Goal: Navigation & Orientation: Find specific page/section

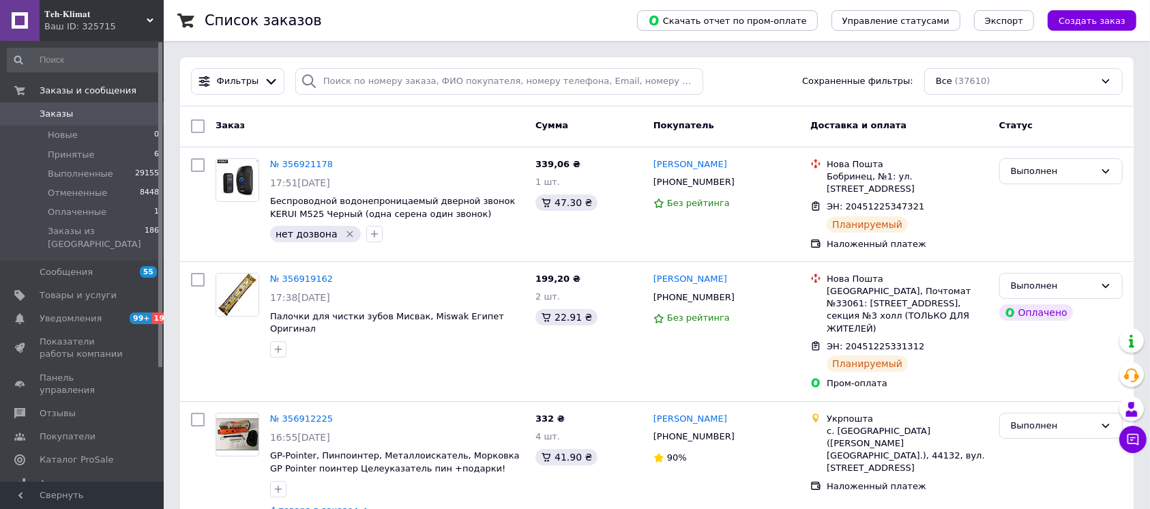
click at [66, 25] on div "Ваш ID: 325715" at bounding box center [103, 26] width 119 height 12
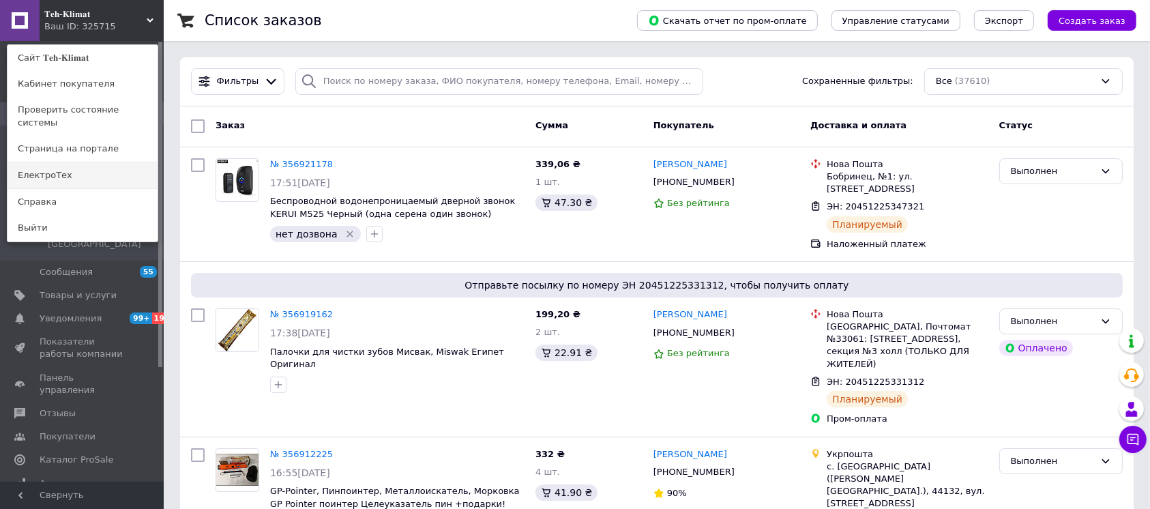
click at [71, 166] on link "ЕлектроТех" at bounding box center [83, 175] width 150 height 26
